Goal: Task Accomplishment & Management: Manage account settings

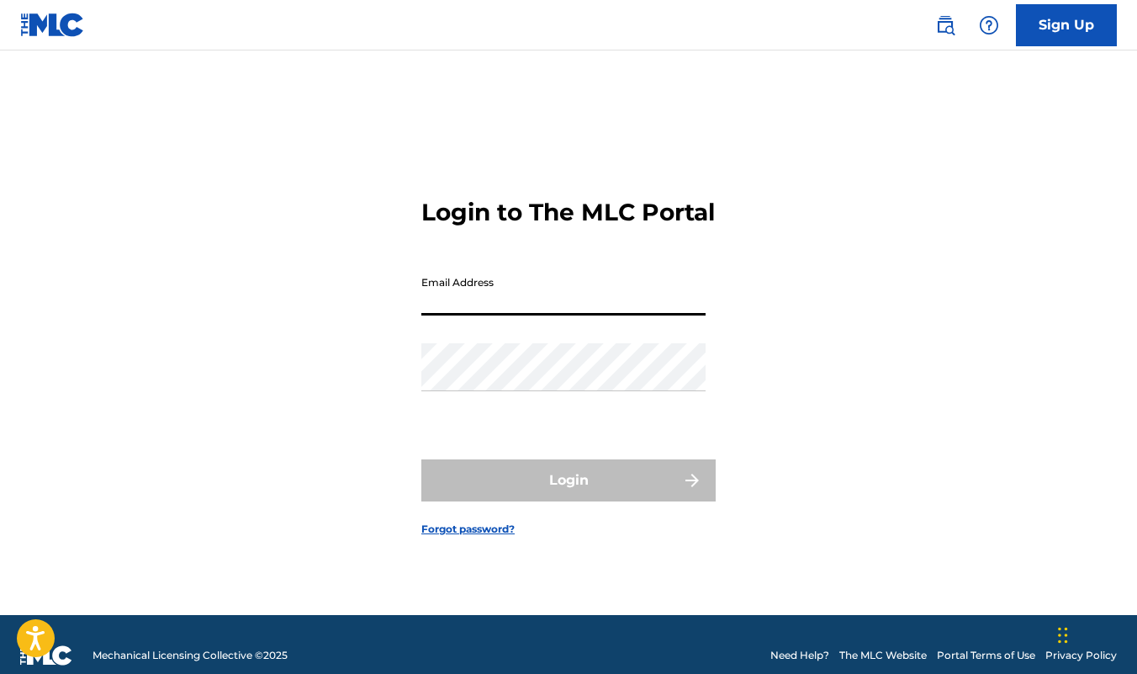
click at [466, 313] on input "Email Address" at bounding box center [563, 291] width 284 height 48
type input "[PERSON_NAME][EMAIL_ADDRESS][DOMAIN_NAME]"
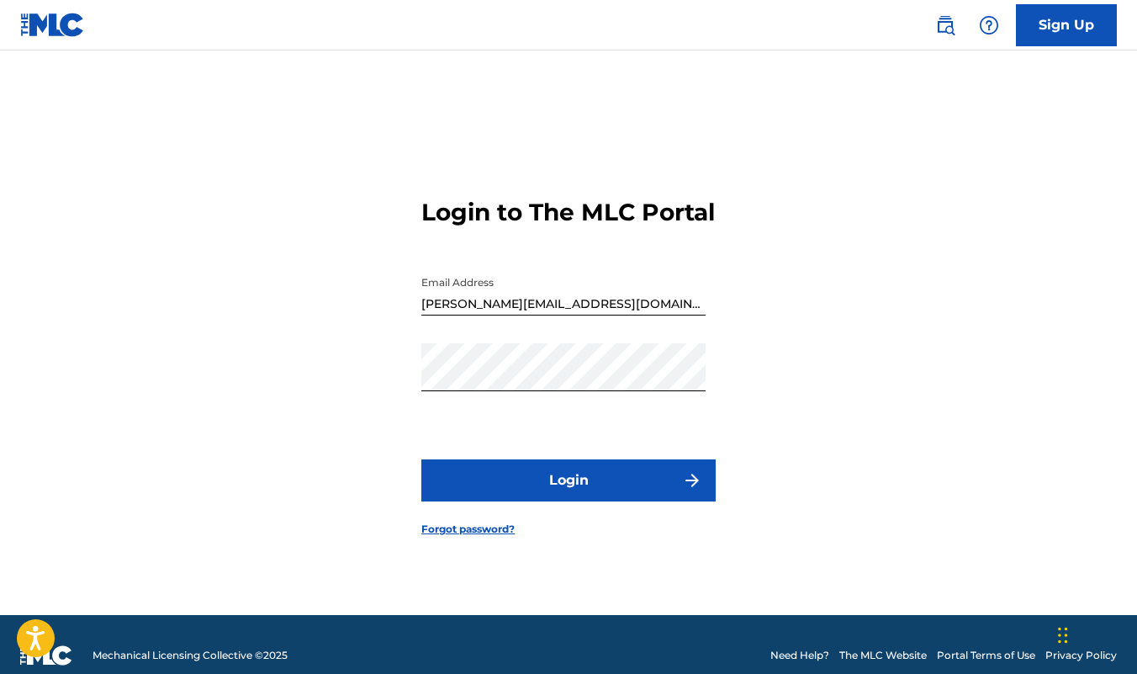
click at [575, 492] on button "Login" at bounding box center [568, 480] width 294 height 42
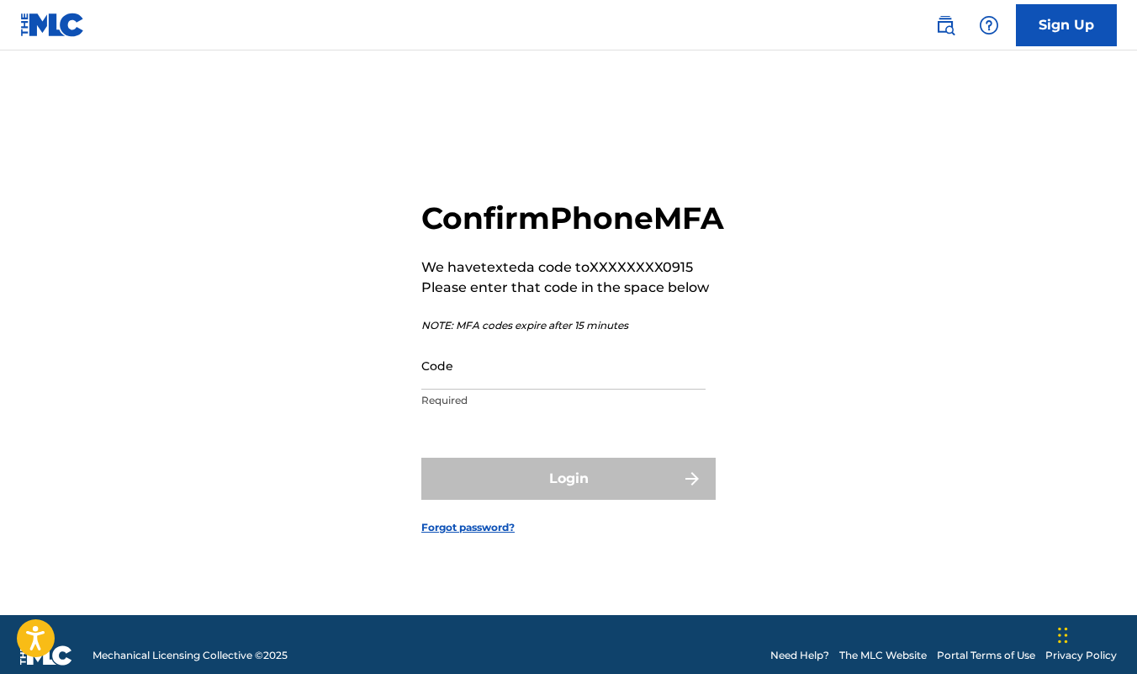
click at [543, 389] on input "Code" at bounding box center [563, 366] width 284 height 48
click at [494, 389] on input "Code" at bounding box center [563, 366] width 284 height 48
click at [488, 389] on input "Code" at bounding box center [563, 366] width 284 height 48
paste input "821557"
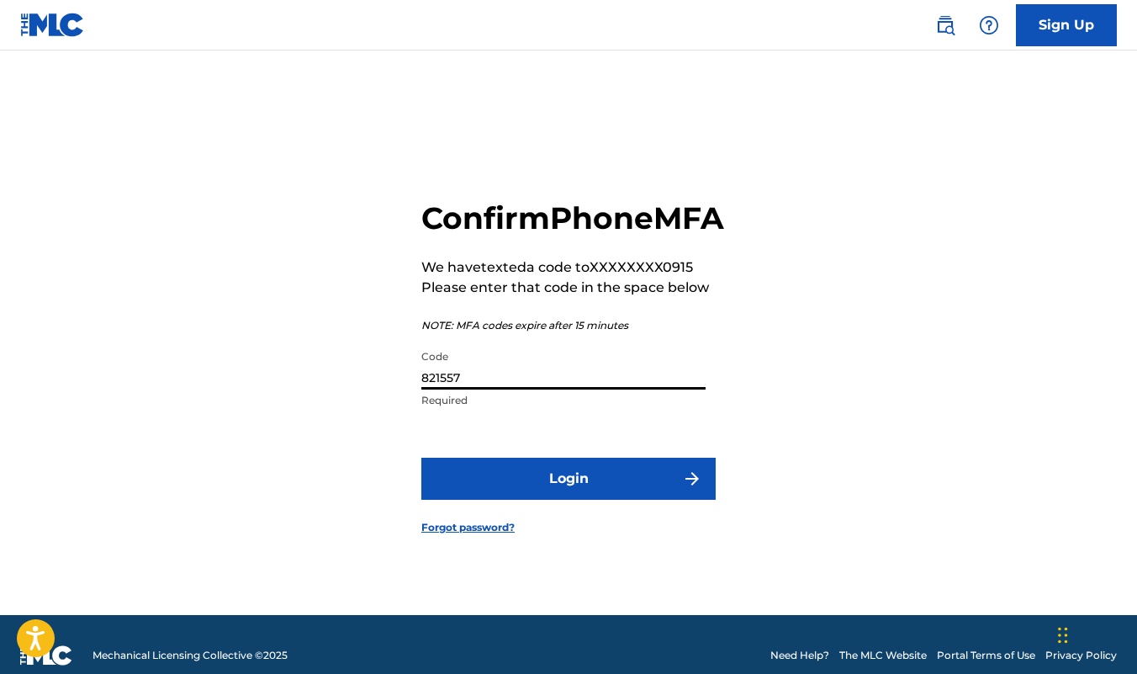
type input "821557"
click at [559, 500] on button "Login" at bounding box center [568, 479] width 294 height 42
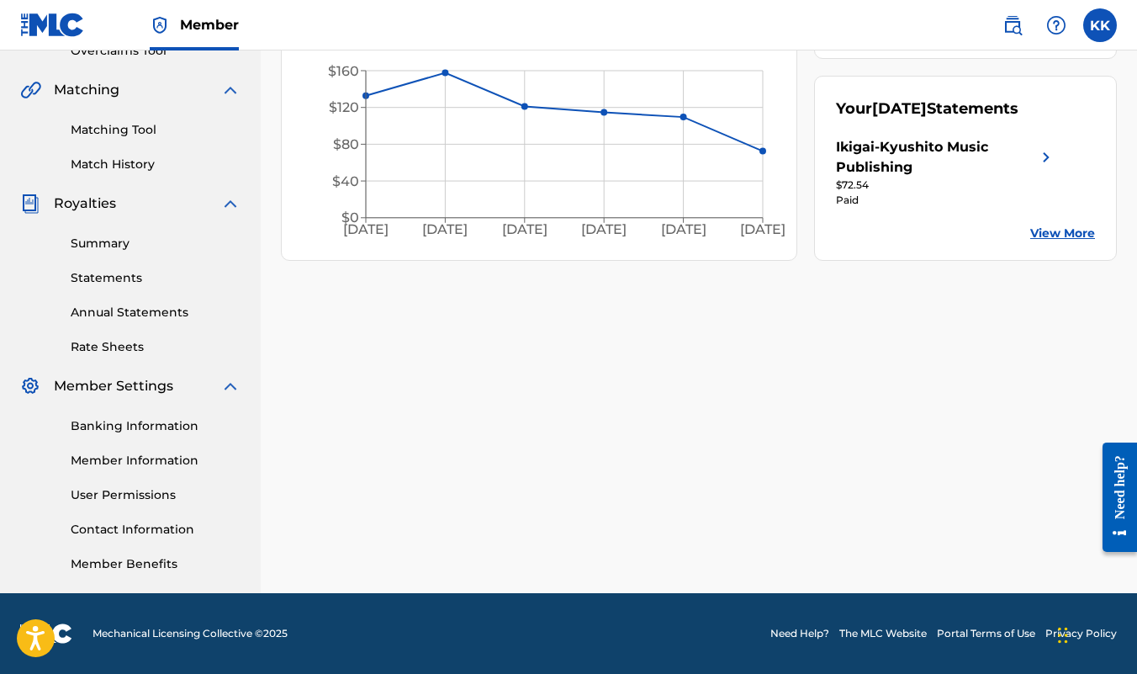
scroll to position [369, 0]
click at [162, 426] on link "Banking Information" at bounding box center [156, 426] width 170 height 18
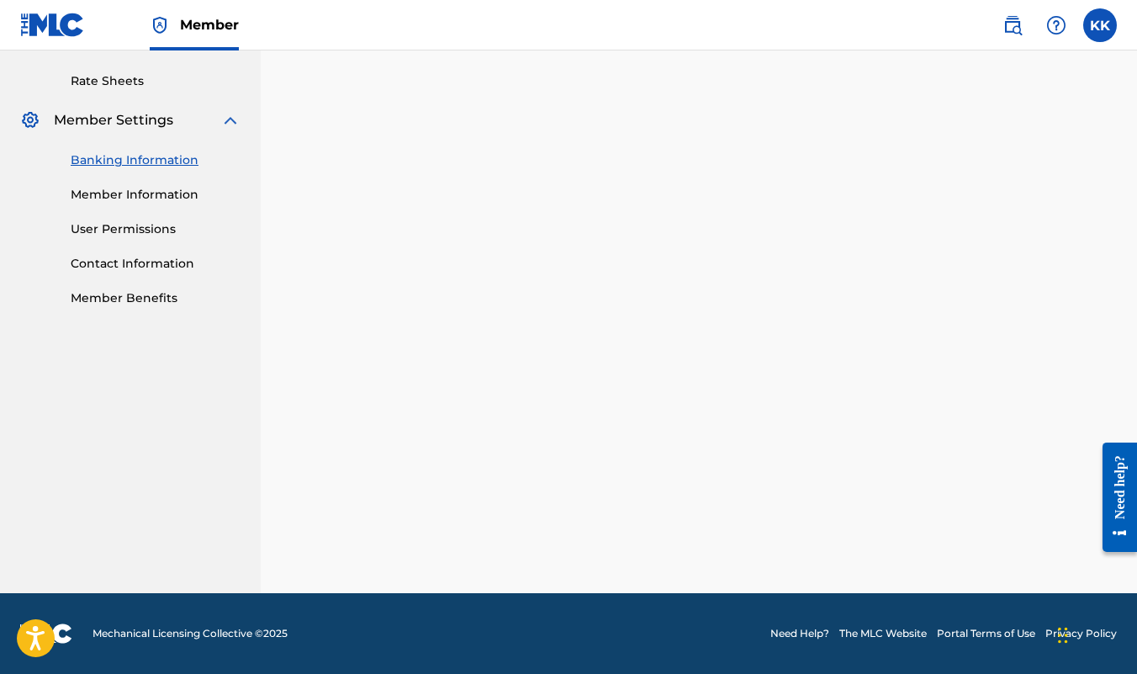
scroll to position [635, 0]
click at [151, 196] on link "Member Information" at bounding box center [156, 195] width 170 height 18
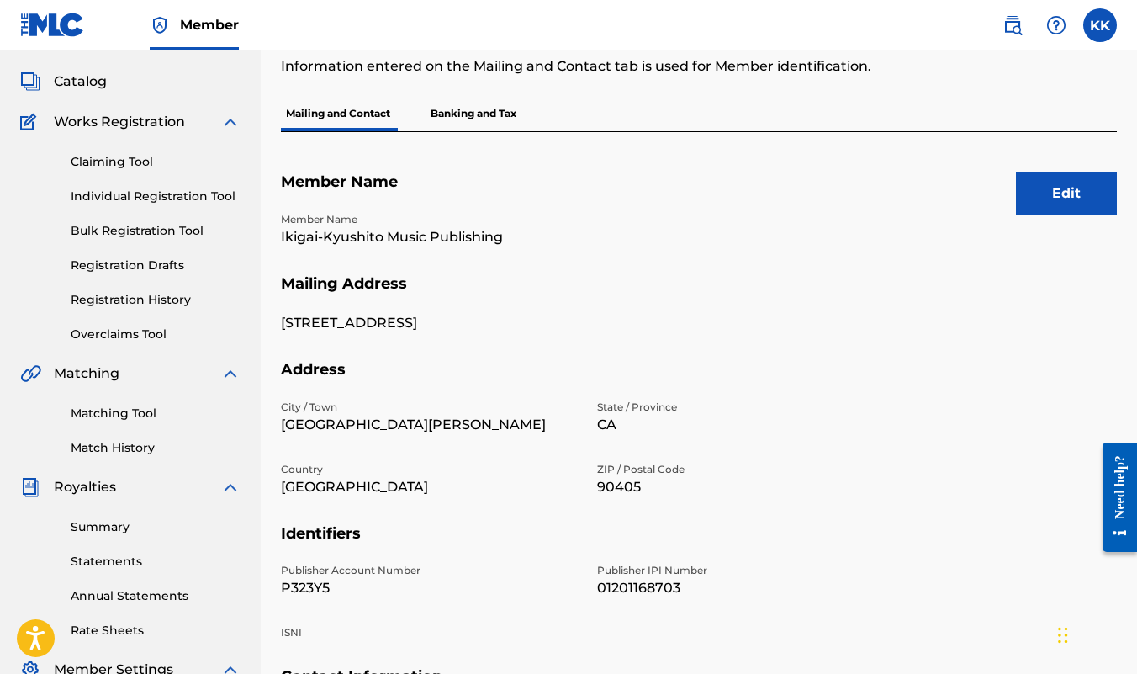
scroll to position [84, 0]
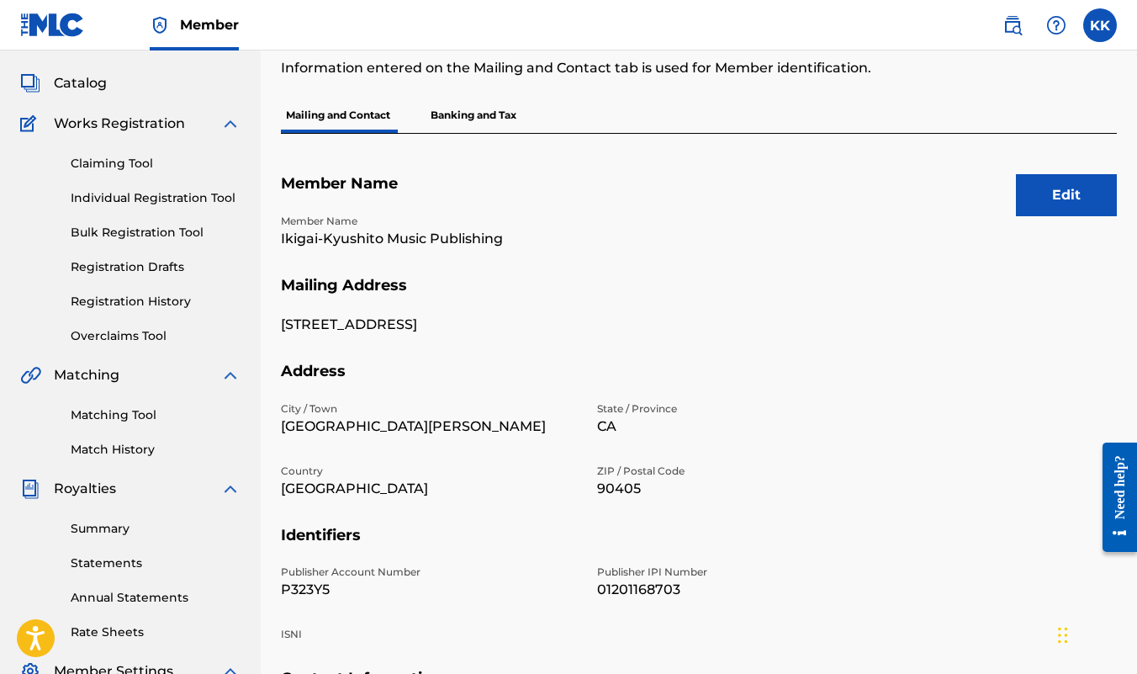
click at [1050, 199] on button "Edit" at bounding box center [1066, 195] width 101 height 42
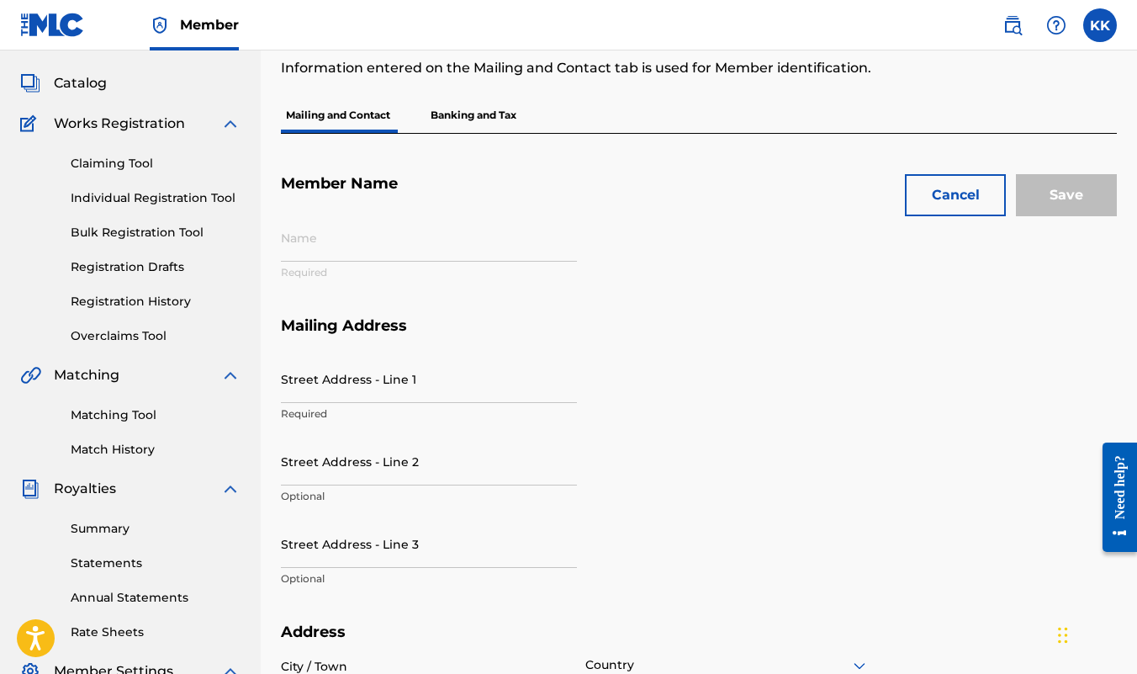
type input "Ikigai-Kyushito Music Publishing"
type input "[STREET_ADDRESS]"
type input "[GEOGRAPHIC_DATA][PERSON_NAME]"
type input "90405"
type input "P323Y5"
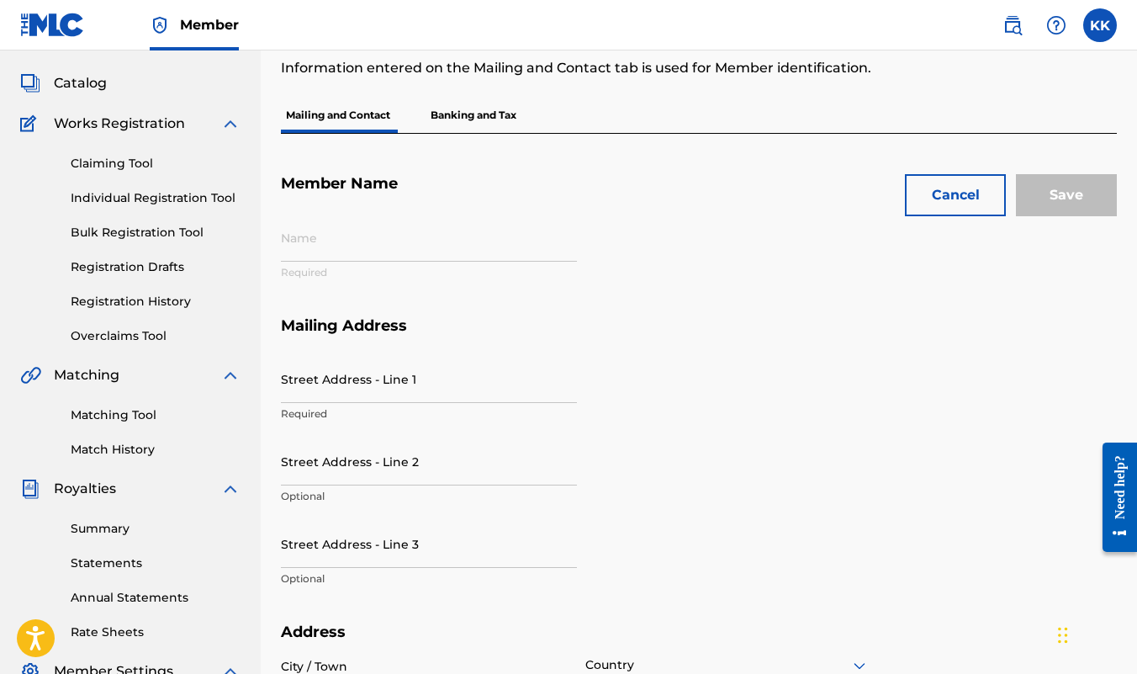
type input "01201168703"
type input "310"
type input "4130915"
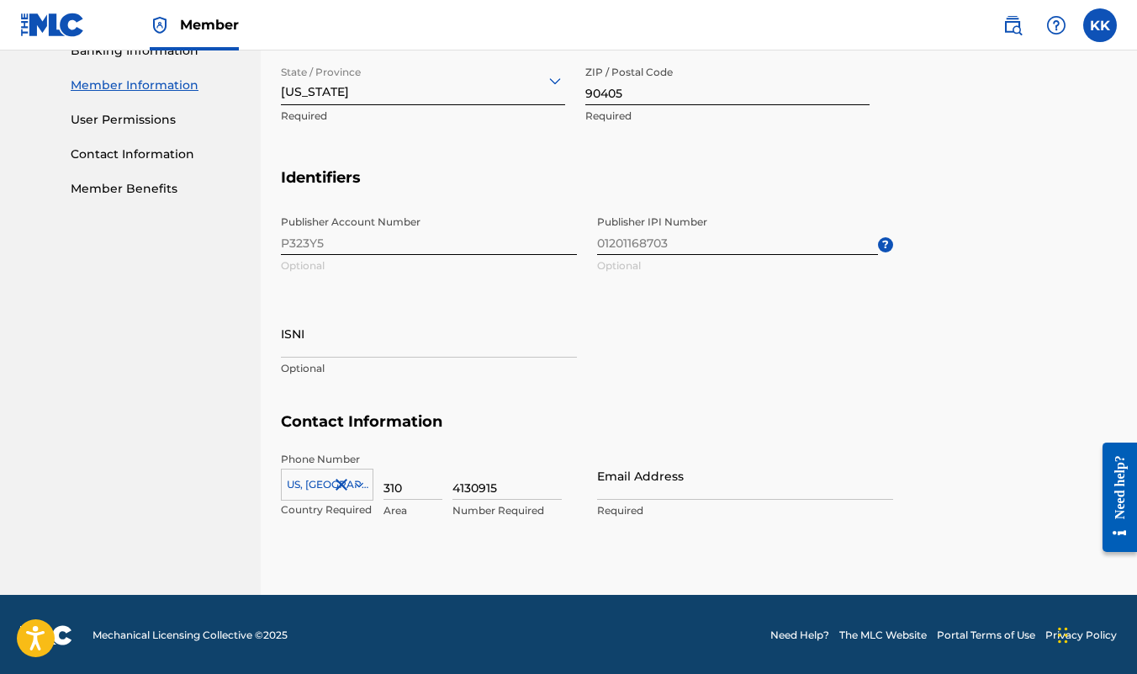
scroll to position [744, 0]
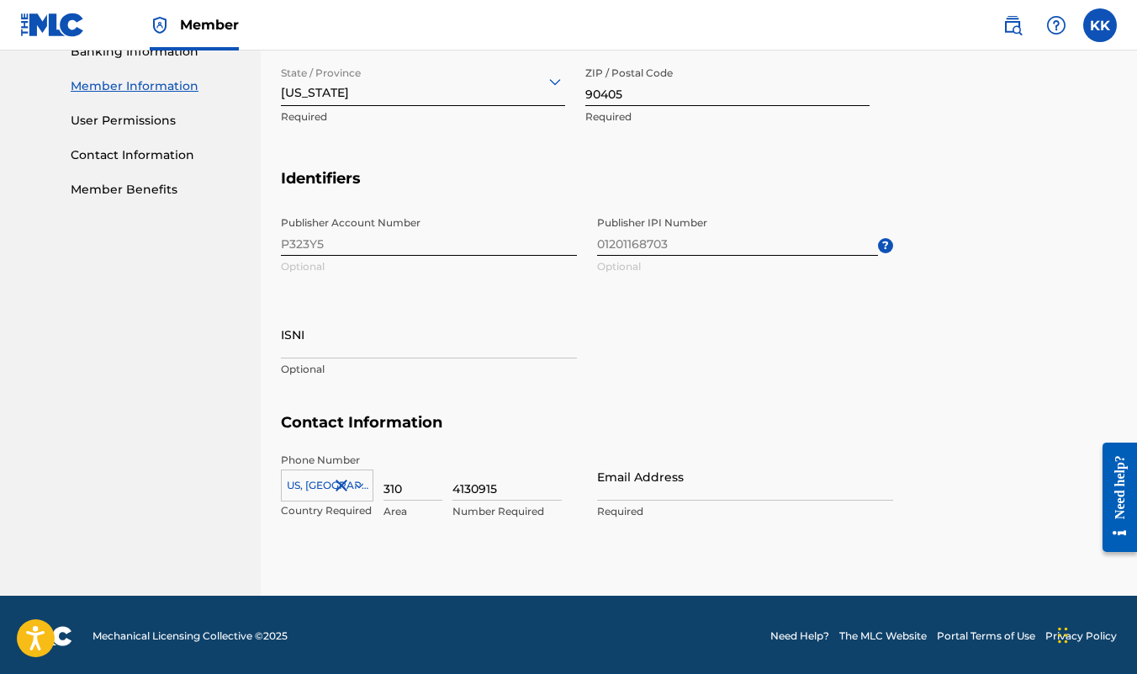
drag, startPoint x: 416, startPoint y: 487, endPoint x: 376, endPoint y: 485, distance: 39.6
click at [376, 485] on div "[GEOGRAPHIC_DATA], [GEOGRAPHIC_DATA] +1 Country Required 310 Area 4130915 Numbe…" at bounding box center [429, 491] width 296 height 76
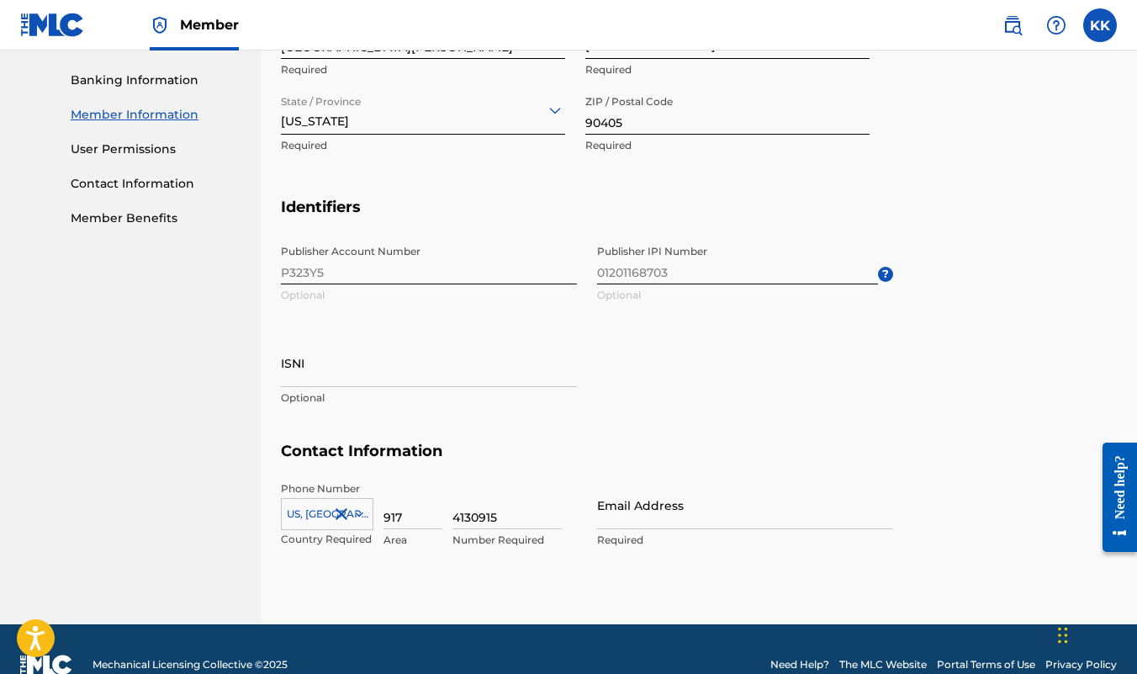
scroll to position [710, 0]
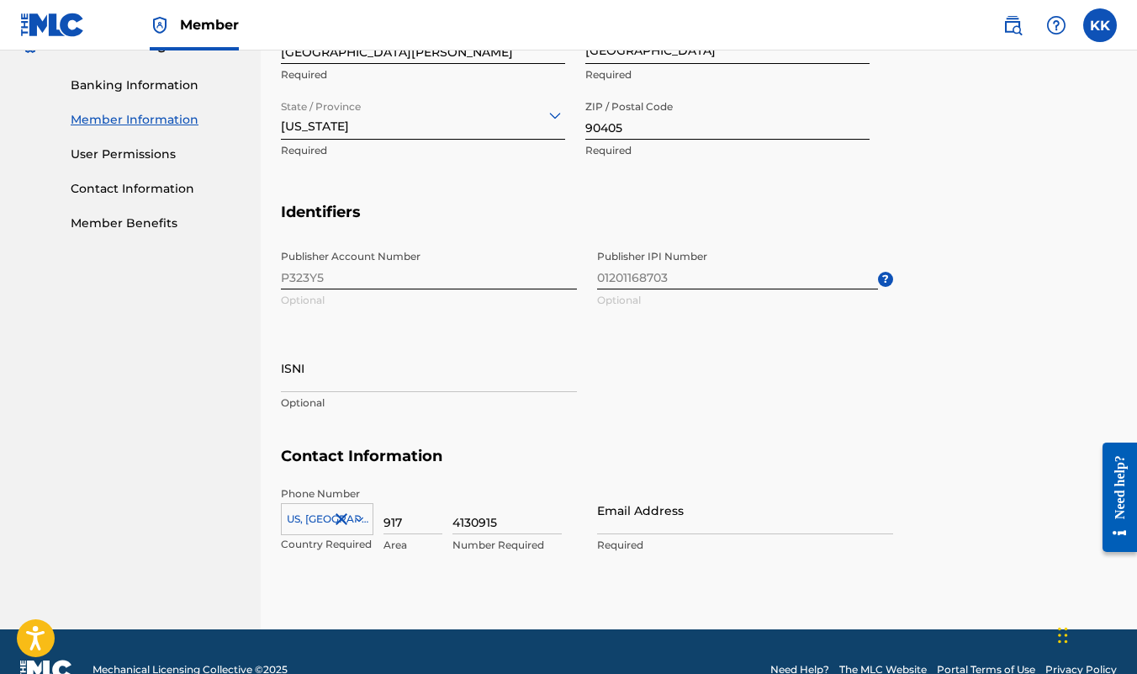
type input "917"
drag, startPoint x: 513, startPoint y: 524, endPoint x: 409, endPoint y: 509, distance: 105.4
type input "5921616"
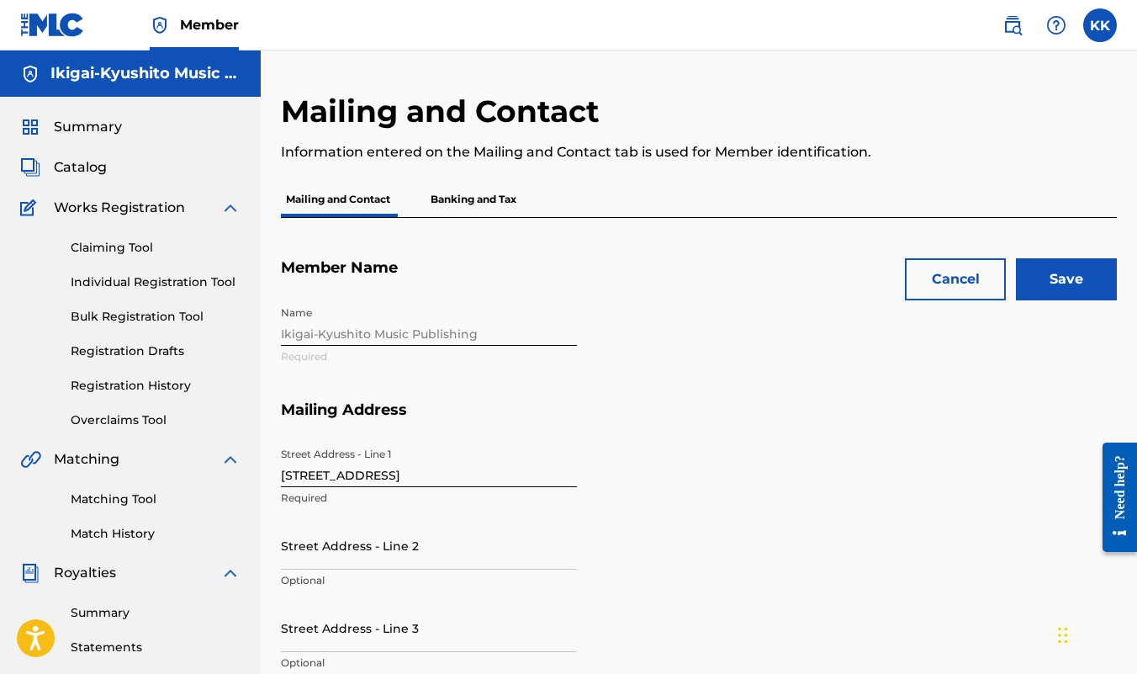
scroll to position [0, 0]
type input "[EMAIL_ADDRESS][DOMAIN_NAME]"
click at [1062, 271] on input "Save" at bounding box center [1066, 279] width 101 height 42
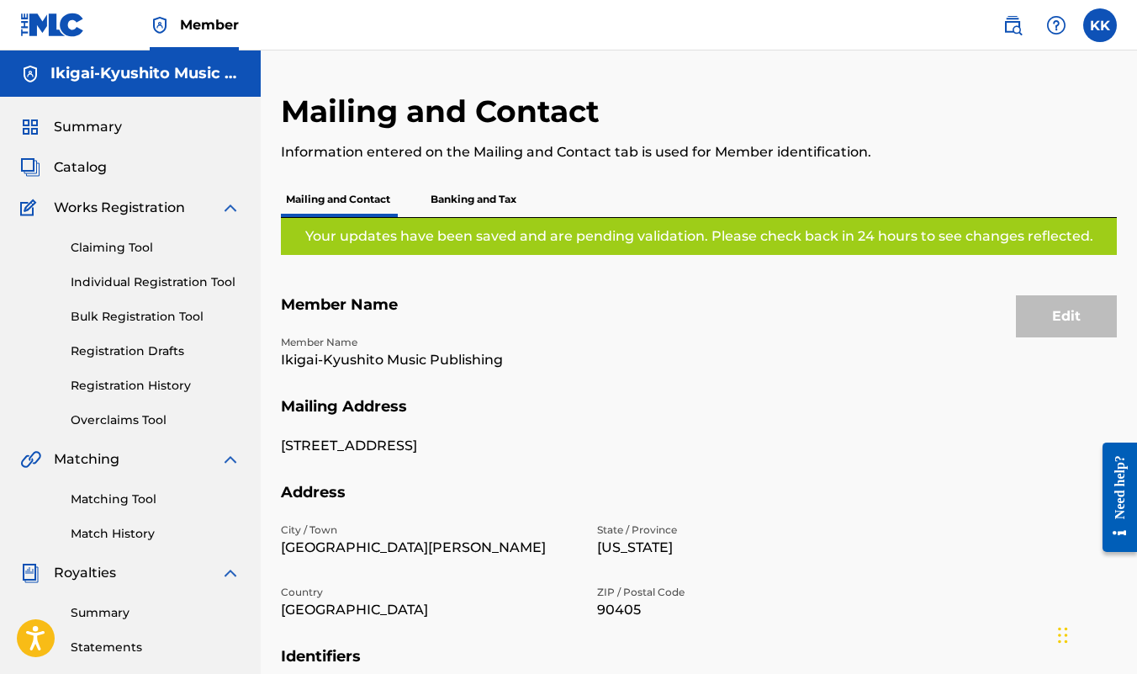
click at [497, 198] on p "Banking and Tax" at bounding box center [474, 199] width 96 height 35
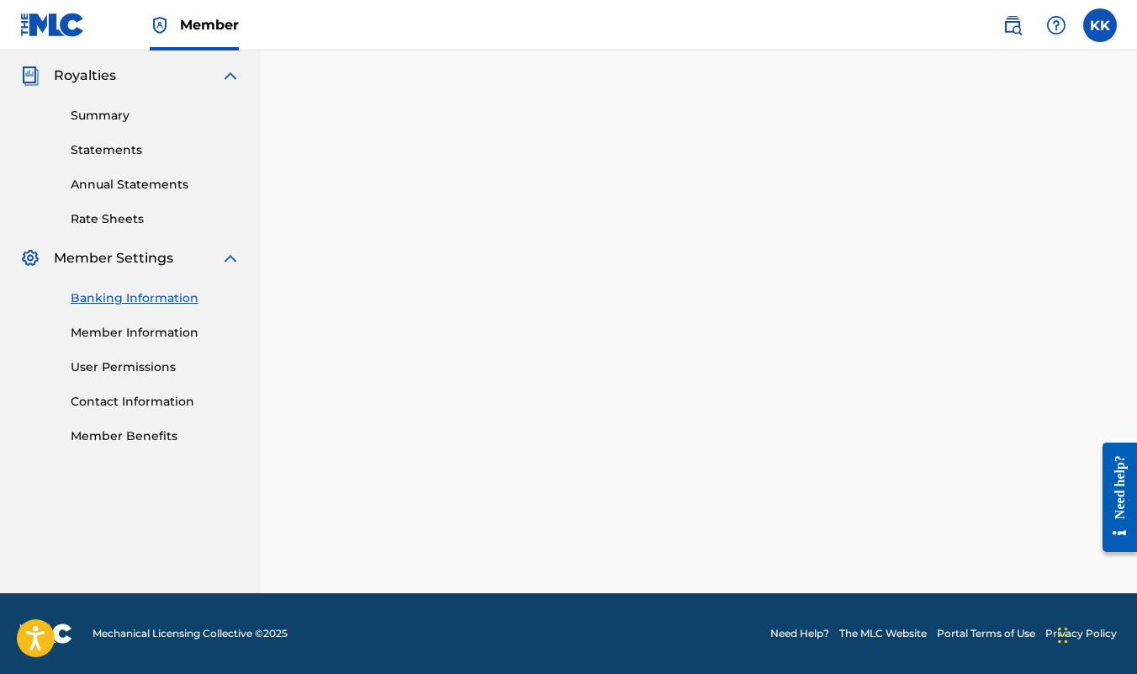
scroll to position [497, 0]
click at [1096, 30] on label at bounding box center [1100, 25] width 34 height 34
click at [1100, 25] on input "KK [PERSON_NAME] [PERSON_NAME][EMAIL_ADDRESS][DOMAIN_NAME] Notification Prefere…" at bounding box center [1100, 25] width 0 height 0
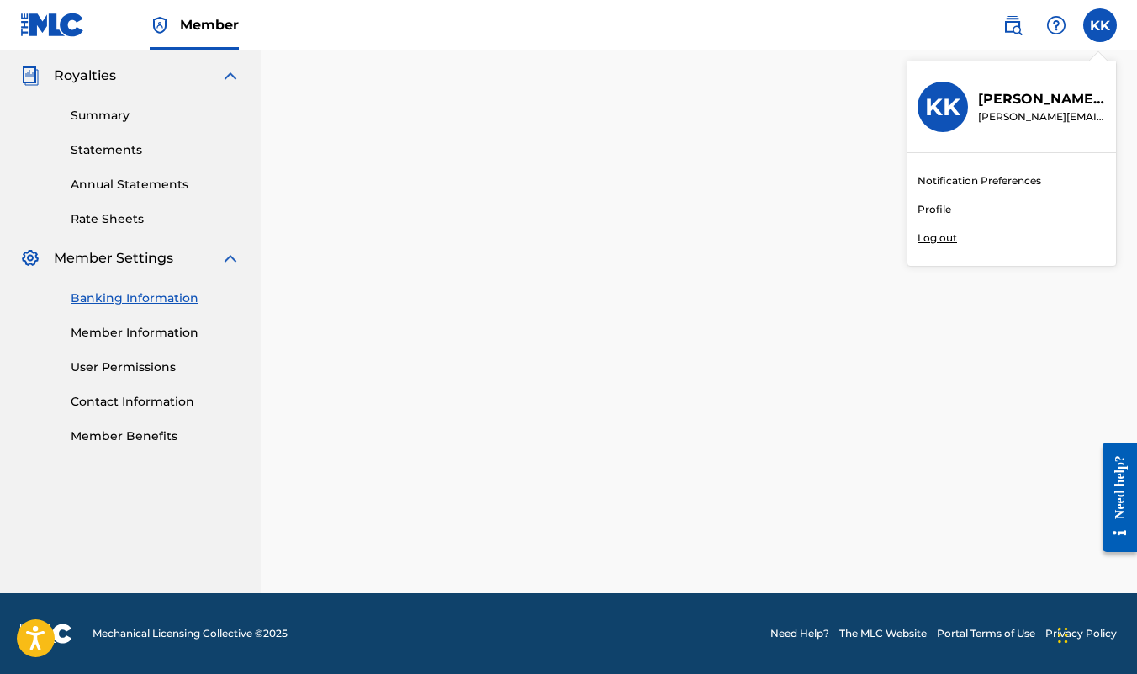
click at [930, 238] on p "Log out" at bounding box center [938, 237] width 40 height 15
click at [1100, 25] on input "KK [PERSON_NAME] [PERSON_NAME][EMAIL_ADDRESS][DOMAIN_NAME] Notification Prefere…" at bounding box center [1100, 25] width 0 height 0
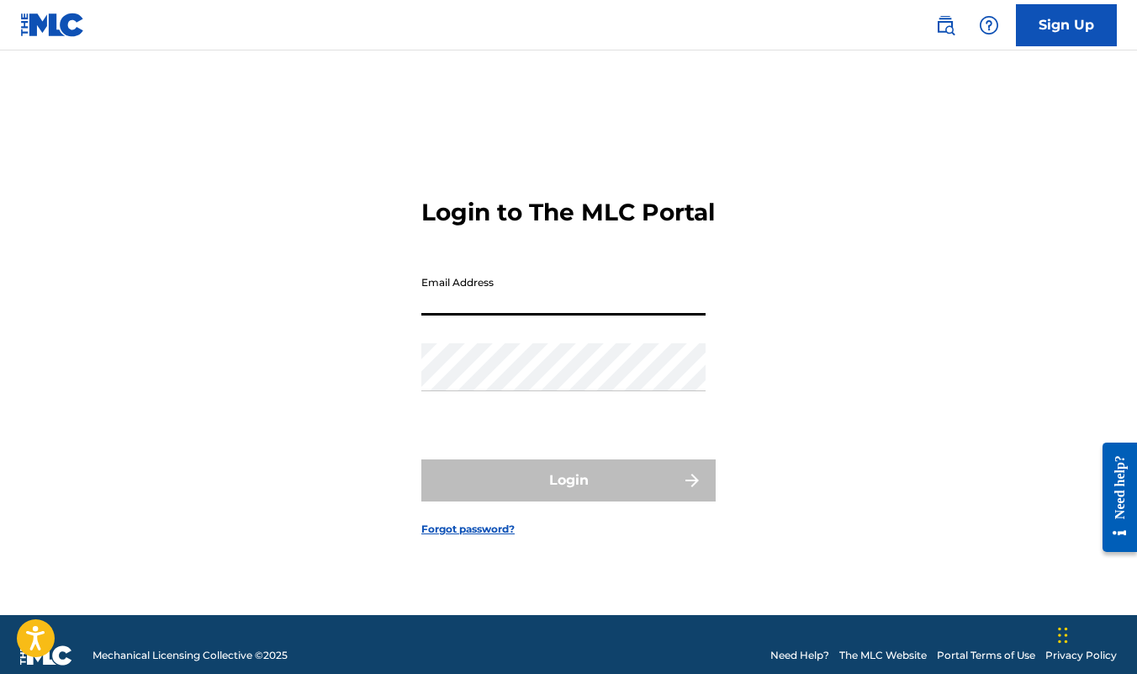
click at [930, 238] on div "Login to The MLC Portal Email Address Password Login Forgot password?" at bounding box center [568, 354] width 1137 height 522
click at [586, 315] on input "Email Address" at bounding box center [563, 291] width 284 height 48
type input "[PERSON_NAME][EMAIL_ADDRESS][DOMAIN_NAME]"
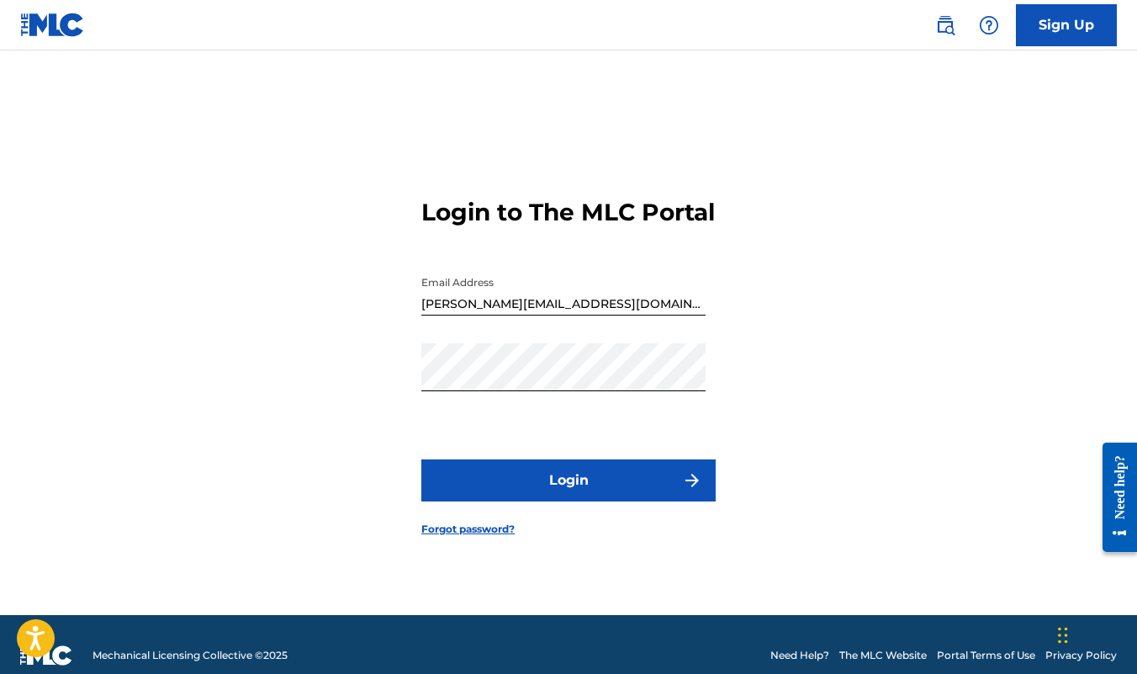
click at [561, 496] on button "Login" at bounding box center [568, 480] width 294 height 42
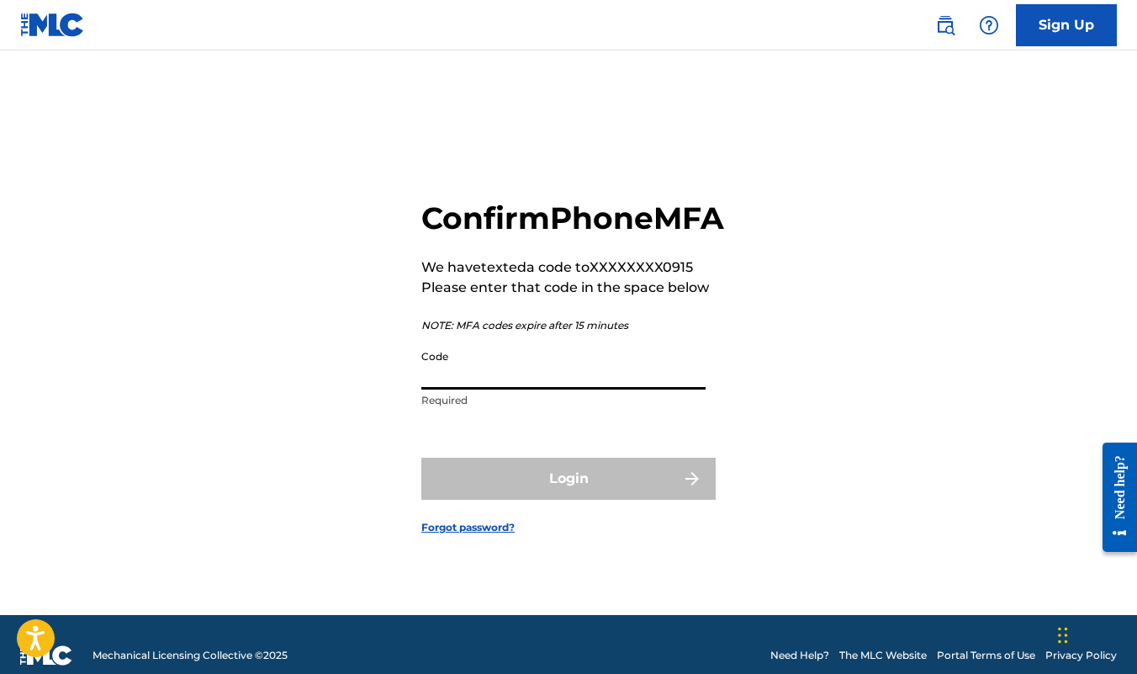
click at [473, 389] on input "Code" at bounding box center [563, 366] width 284 height 48
paste input "062472"
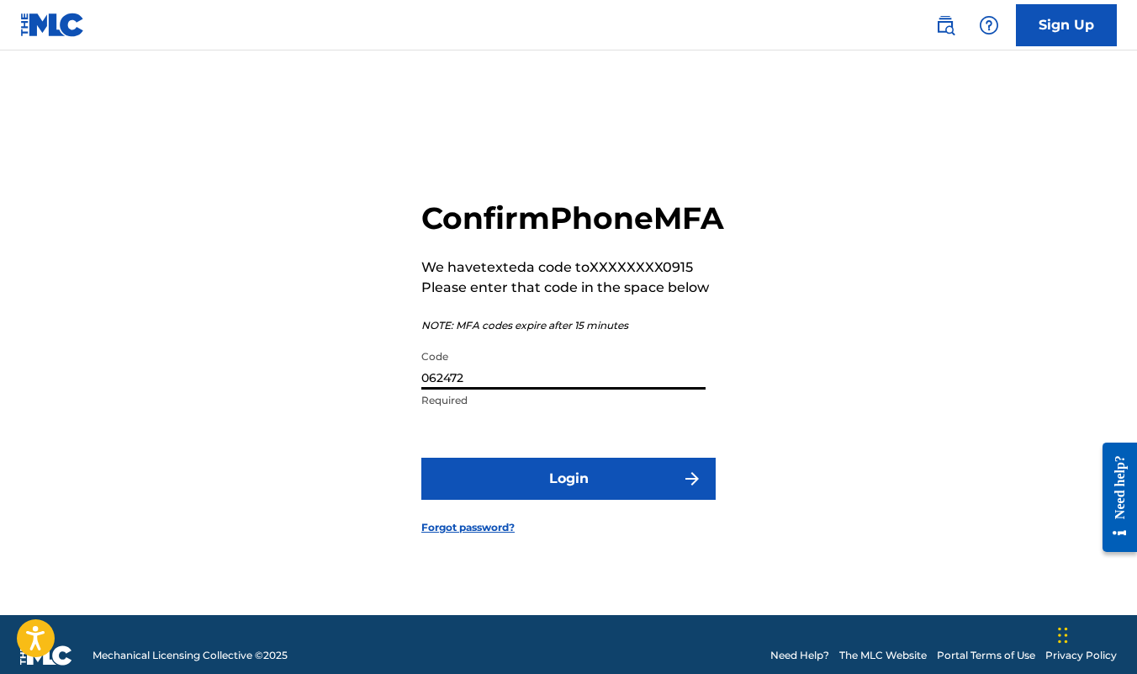
type input "062472"
click at [551, 500] on button "Login" at bounding box center [568, 479] width 294 height 42
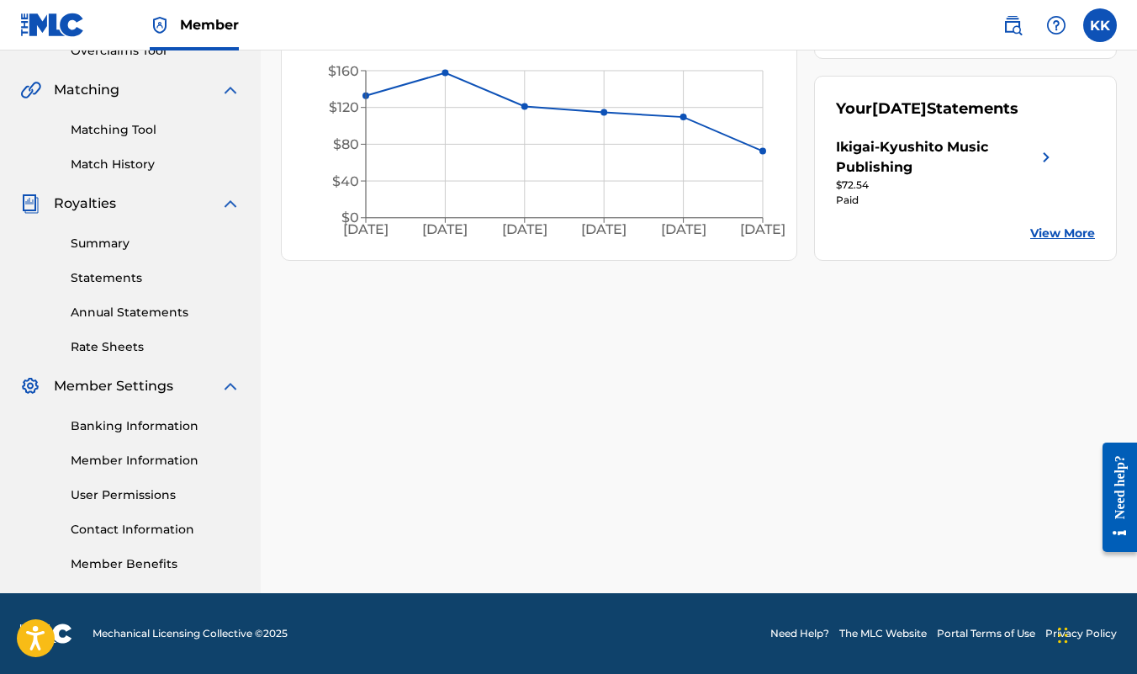
scroll to position [369, 0]
click at [173, 426] on link "Banking Information" at bounding box center [156, 426] width 170 height 18
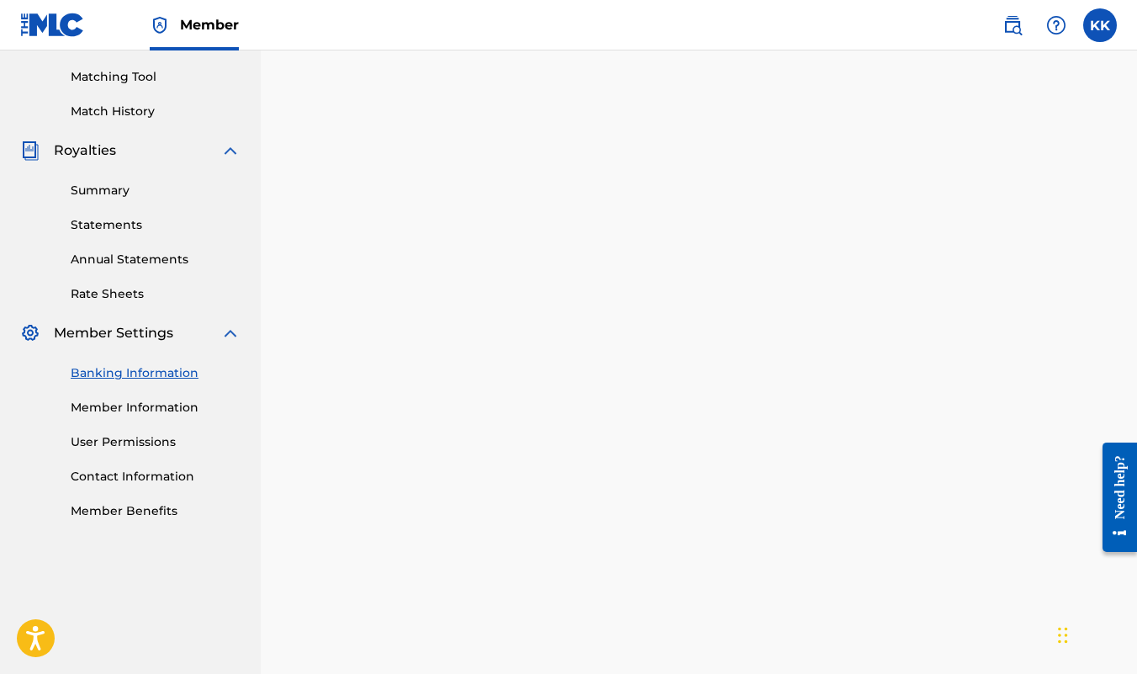
scroll to position [426, 0]
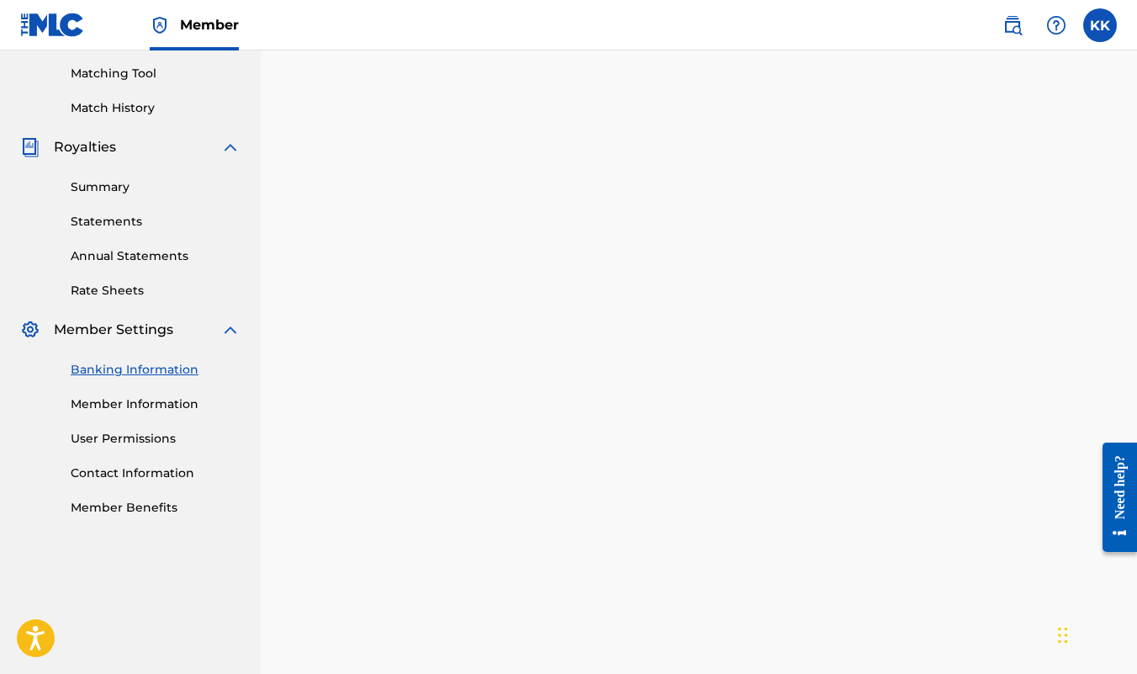
click at [118, 405] on link "Member Information" at bounding box center [156, 404] width 170 height 18
